Goal: Task Accomplishment & Management: Complete application form

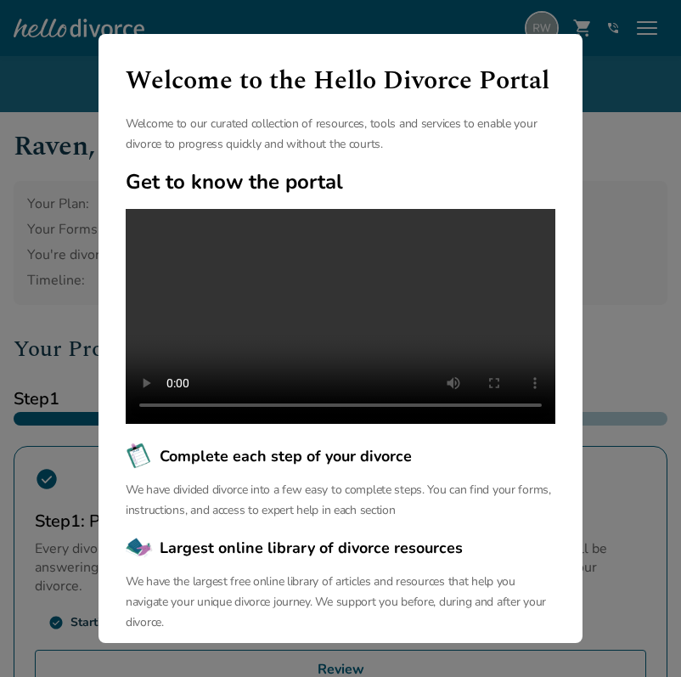
click at [610, 159] on div "Welcome to the Hello Divorce Portal Welcome to our curated collection of resour…" at bounding box center [340, 338] width 681 height 677
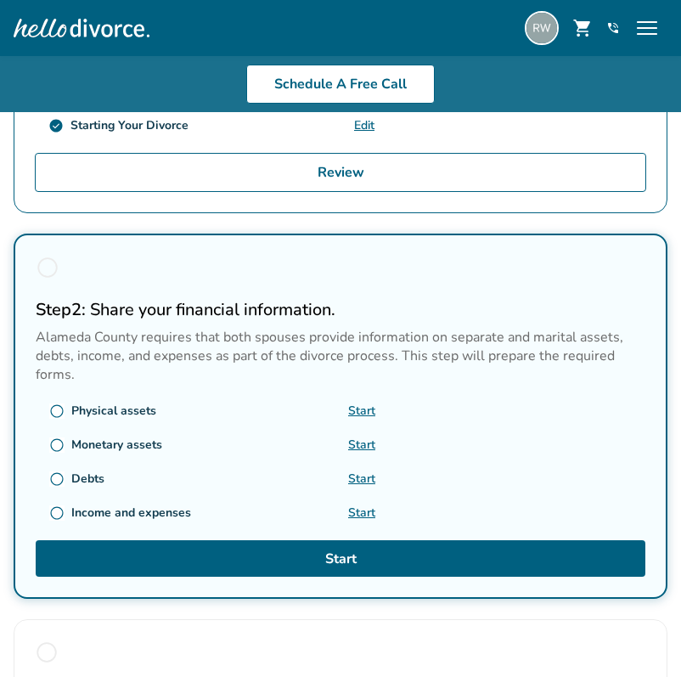
scroll to position [501, 0]
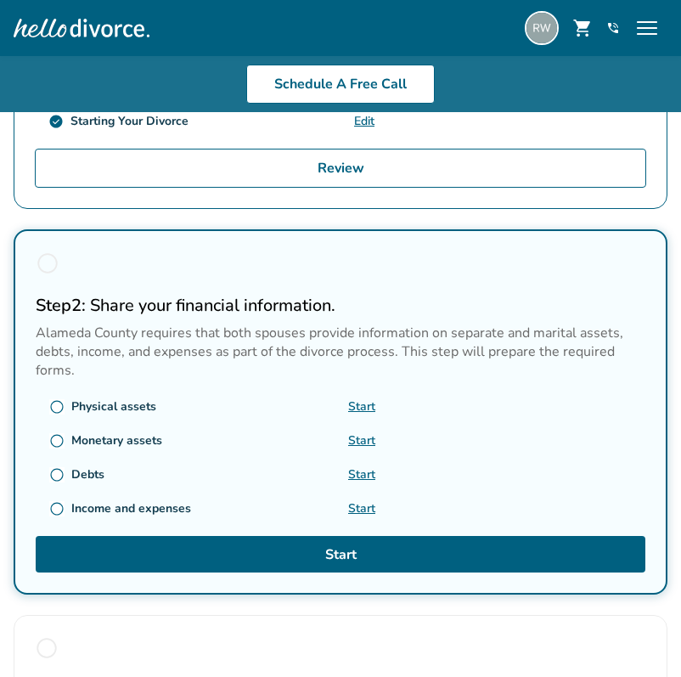
click at [358, 398] on link "Start" at bounding box center [361, 406] width 27 height 16
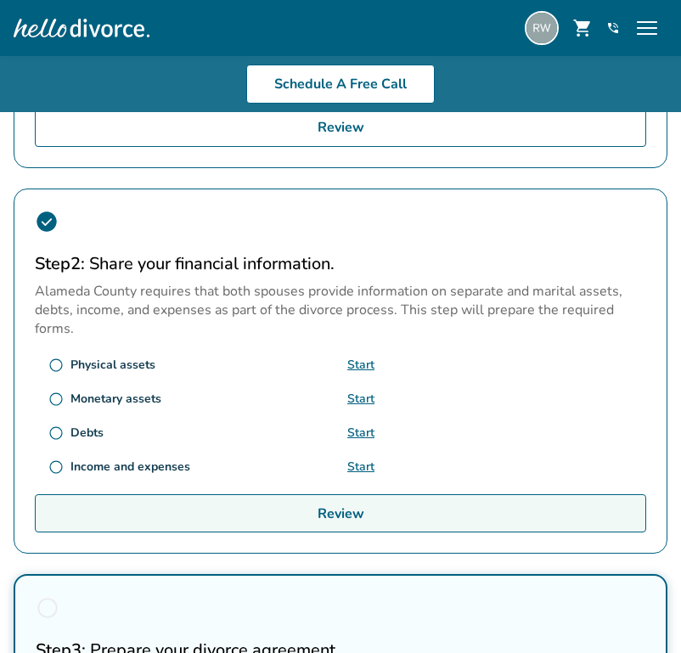
scroll to position [539, 0]
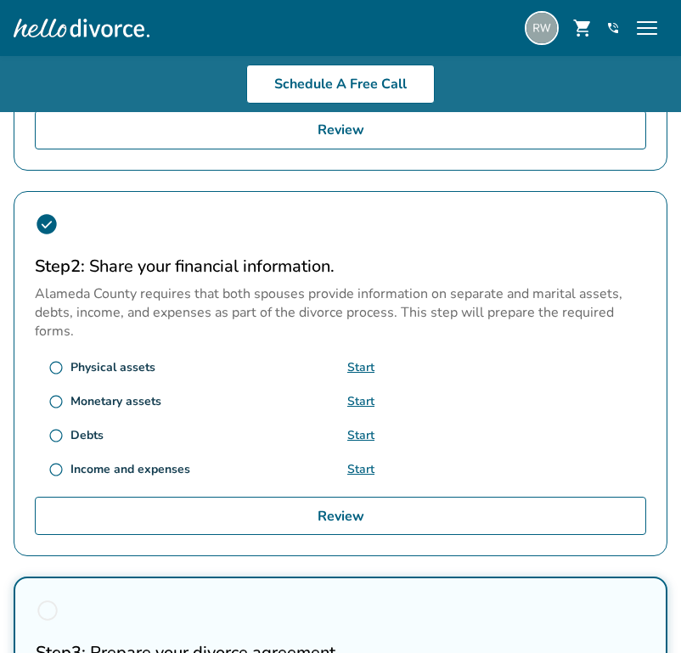
click at [358, 393] on link "Start" at bounding box center [360, 401] width 27 height 16
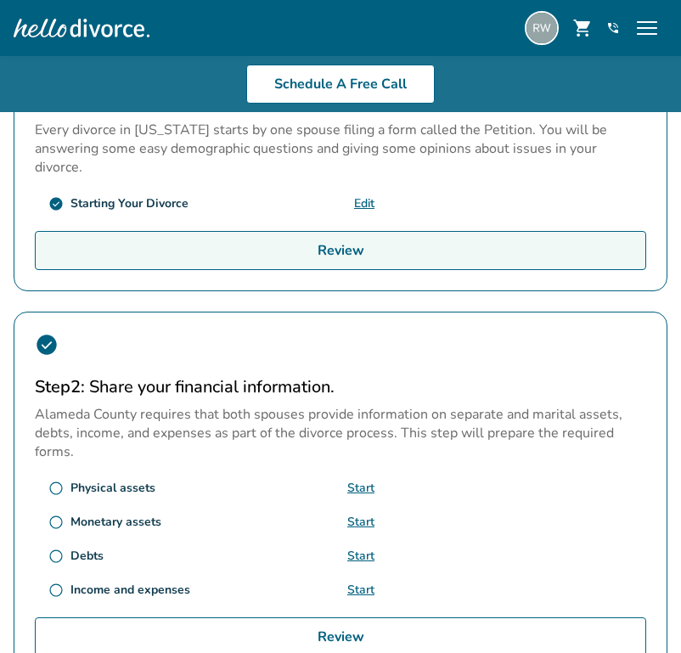
scroll to position [420, 0]
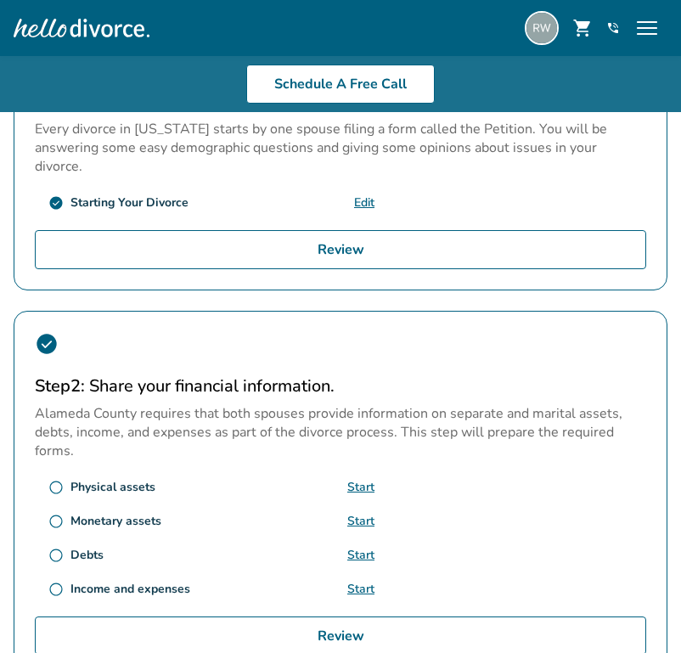
click at [355, 547] on link "Start" at bounding box center [360, 555] width 27 height 16
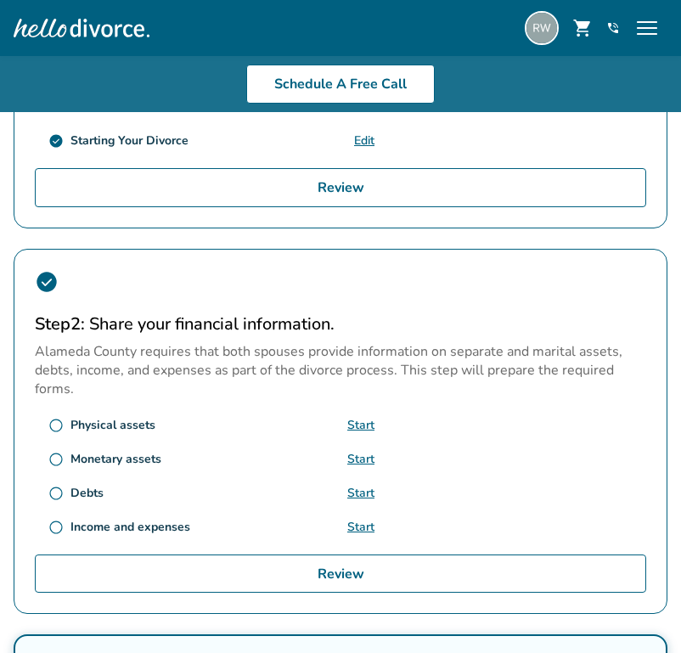
scroll to position [486, 0]
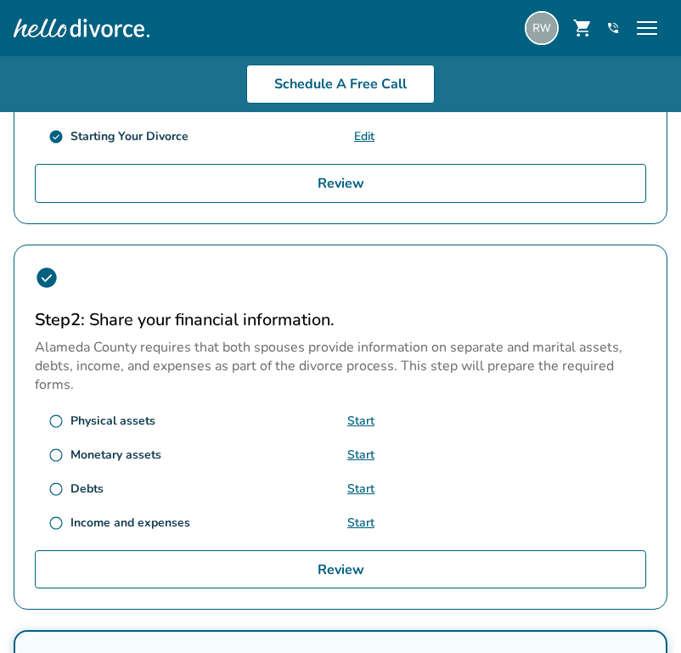
click at [361, 515] on link "Start" at bounding box center [360, 523] width 27 height 16
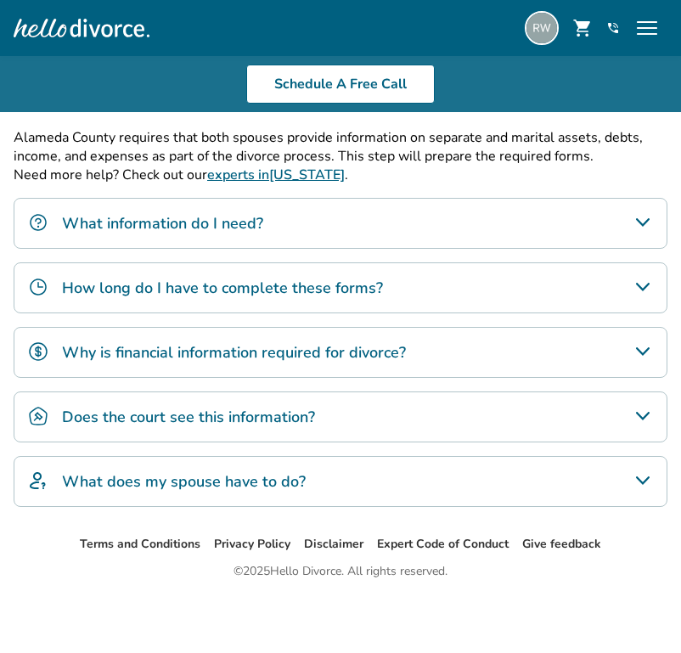
scroll to position [339, 0]
click at [503, 493] on div "What does my spouse have to do?" at bounding box center [341, 481] width 654 height 51
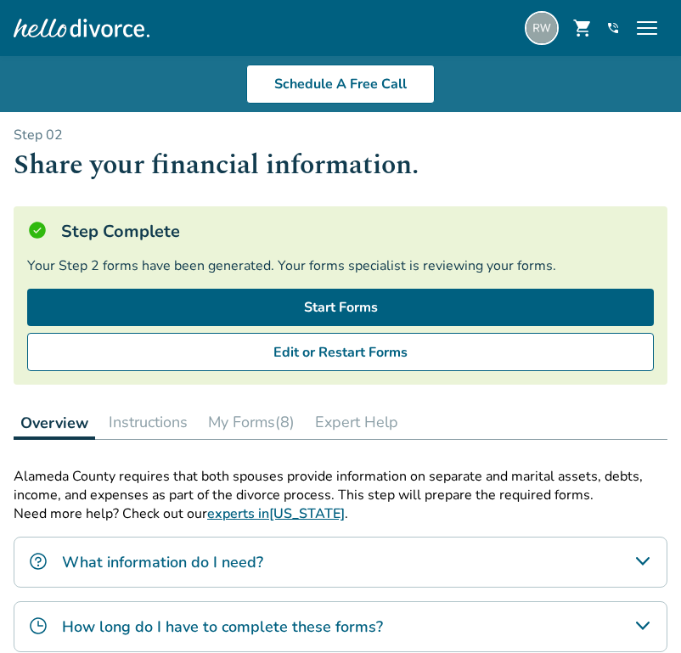
scroll to position [0, 0]
